Goal: Communication & Community: Participate in discussion

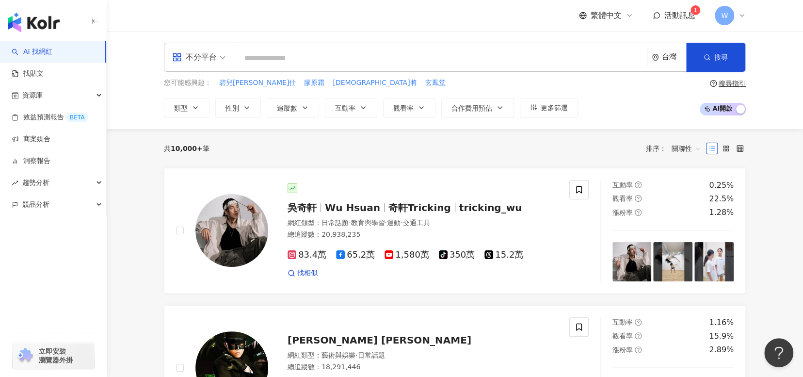
click at [686, 15] on span "活動訊息" at bounding box center [679, 15] width 31 height 9
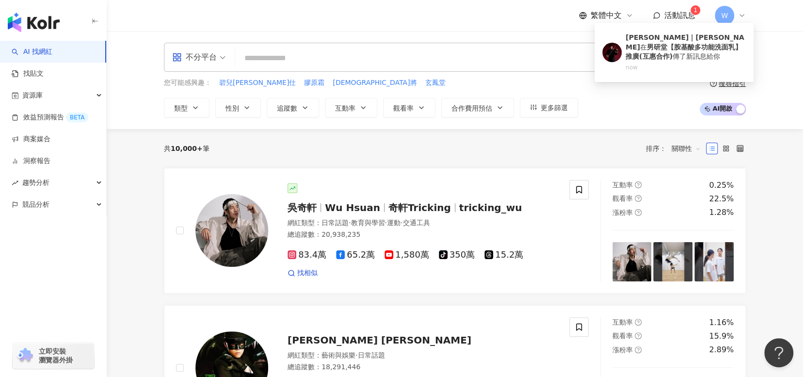
click at [684, 18] on span "活動訊息" at bounding box center [679, 15] width 31 height 9
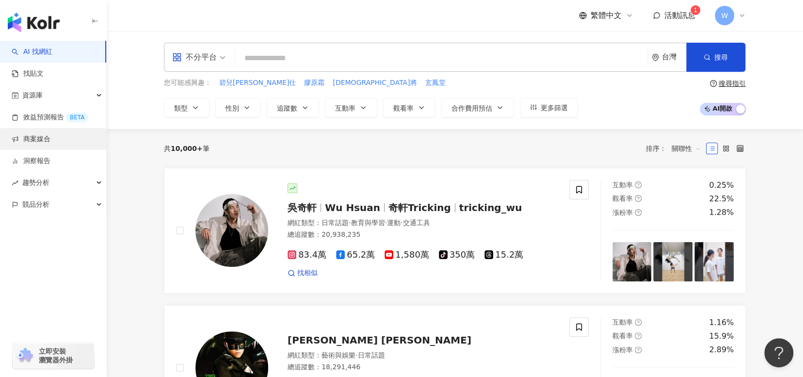
click at [50, 141] on link "商案媒合" at bounding box center [31, 139] width 39 height 10
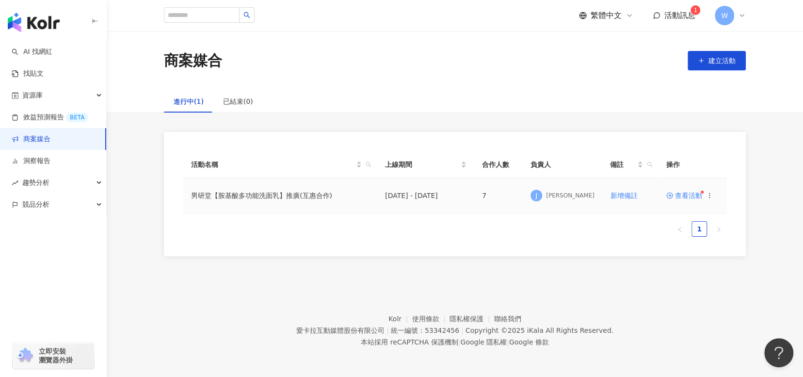
click at [687, 193] on span "查看活動" at bounding box center [684, 195] width 36 height 7
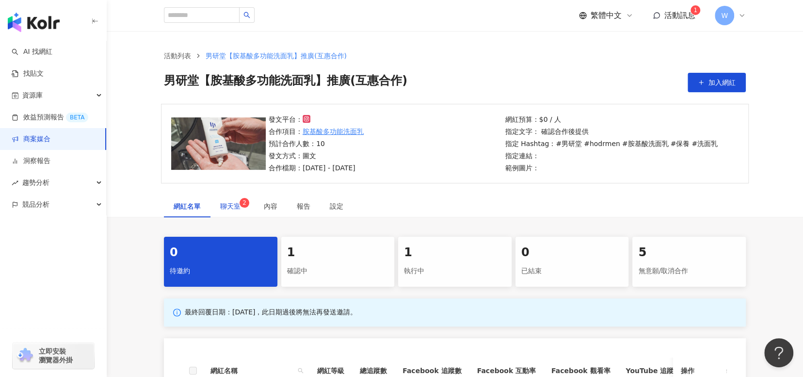
click at [245, 207] on span "2" at bounding box center [244, 203] width 4 height 10
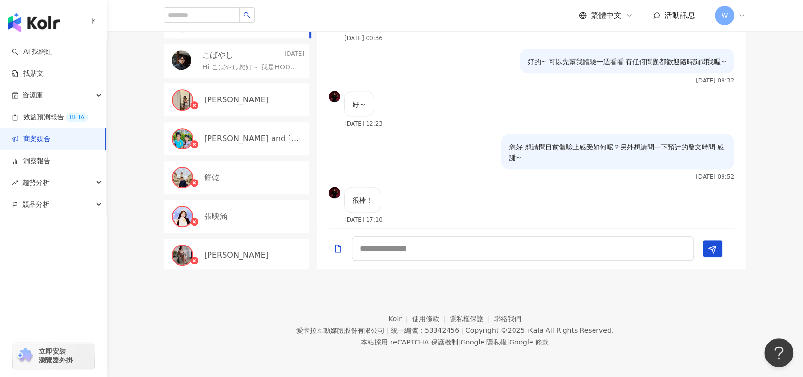
scroll to position [837, 0]
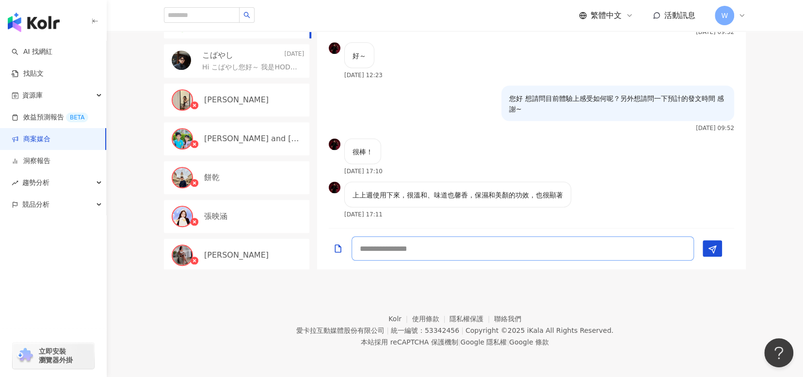
click at [557, 239] on textarea at bounding box center [523, 248] width 342 height 24
type textarea "**********"
